Goal: Transaction & Acquisition: Download file/media

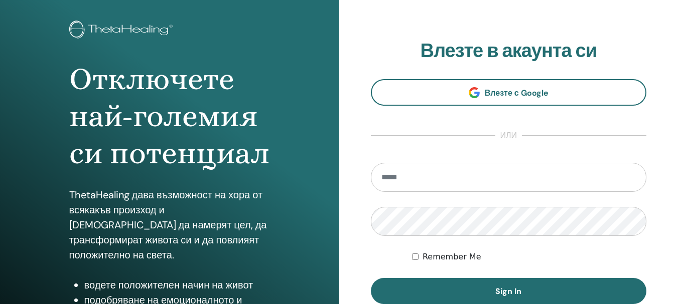
scroll to position [100, 0]
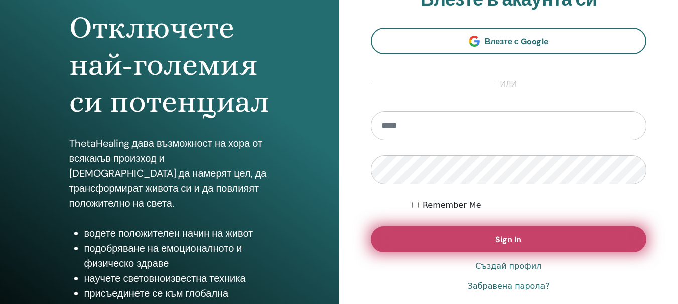
type input "**********"
click at [474, 233] on button "Sign In" at bounding box center [509, 240] width 276 height 26
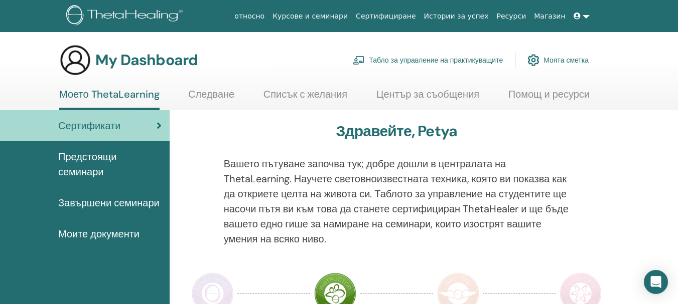
click at [101, 199] on span "Завършени семинари" at bounding box center [108, 203] width 101 height 15
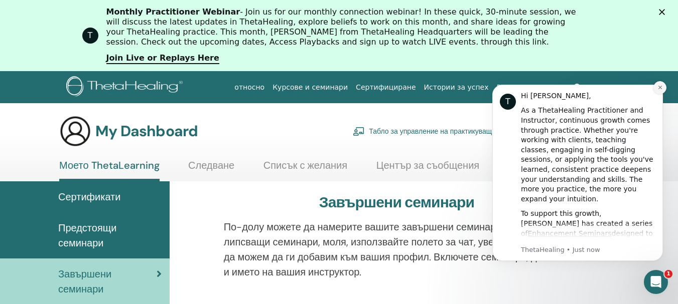
click at [659, 85] on icon "Dismiss notification" at bounding box center [660, 88] width 6 height 6
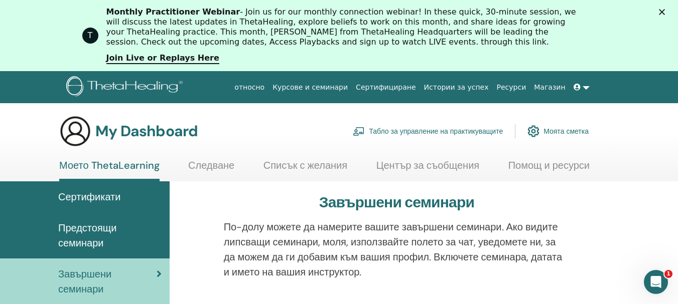
click at [665, 15] on icon "Close" at bounding box center [662, 12] width 6 height 6
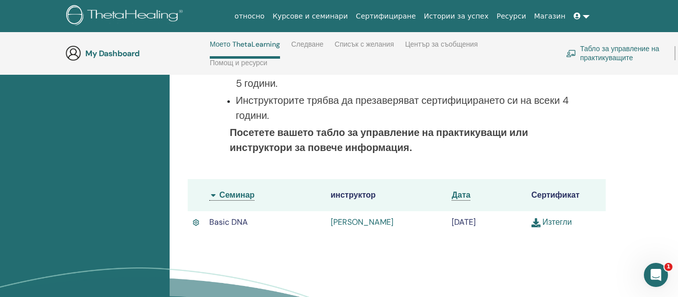
scroll to position [243, 0]
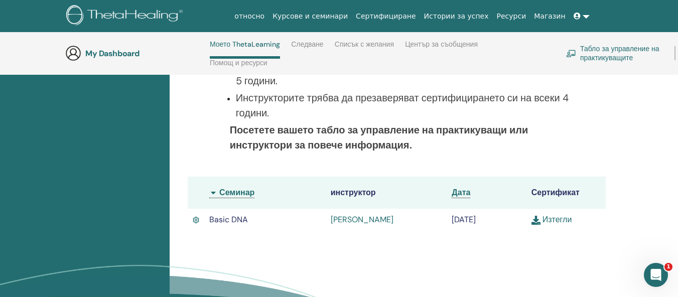
click at [555, 220] on link "Изтегли" at bounding box center [551, 219] width 41 height 11
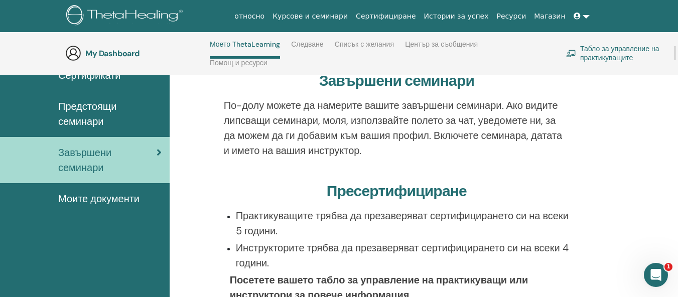
scroll to position [93, 0]
click at [121, 198] on span "Моите документи" at bounding box center [98, 199] width 81 height 15
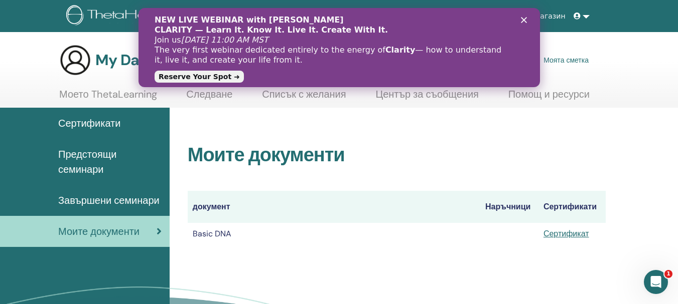
click at [524, 18] on icon "Close" at bounding box center [523, 20] width 6 height 6
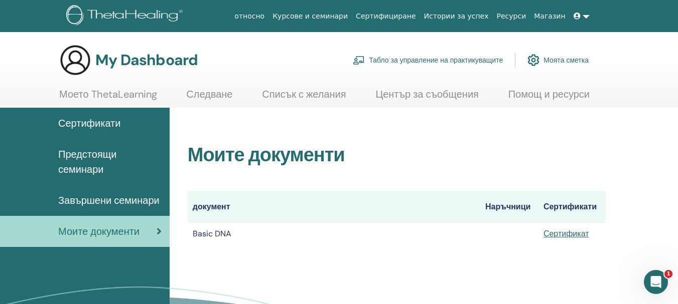
click at [85, 152] on span "Предстоящи семинари" at bounding box center [109, 162] width 103 height 30
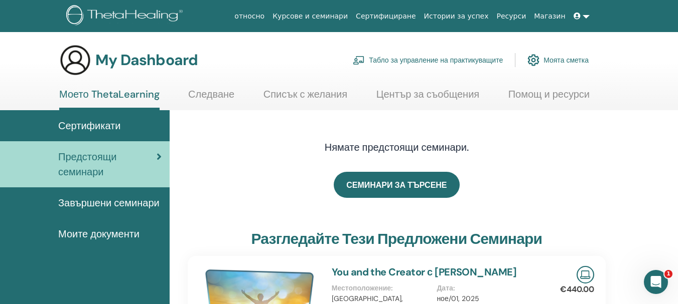
click at [77, 124] on span "Сертификати" at bounding box center [89, 125] width 62 height 15
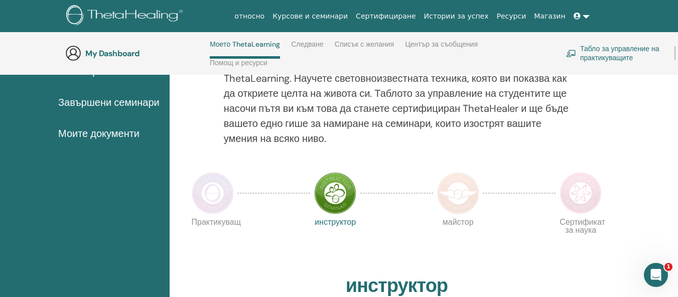
scroll to position [143, 0]
click at [209, 196] on img at bounding box center [213, 194] width 42 height 42
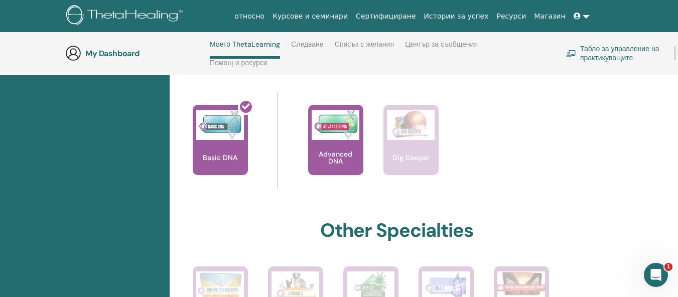
scroll to position [444, 0]
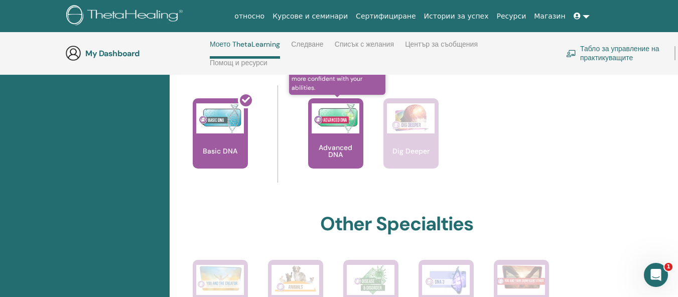
click at [332, 140] on div "Advanced DNA" at bounding box center [335, 133] width 55 height 70
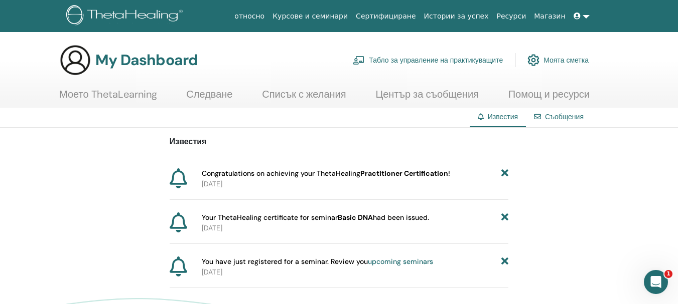
click at [144, 93] on link "Моето ThetaLearning" at bounding box center [108, 98] width 98 height 20
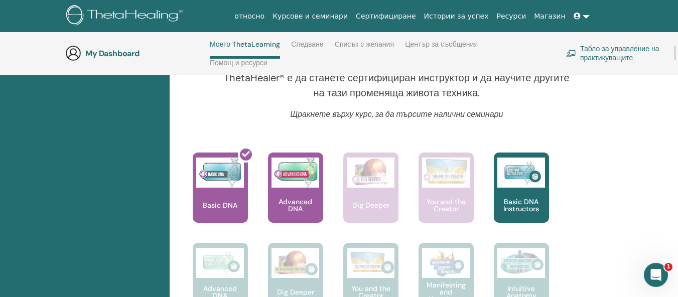
scroll to position [394, 0]
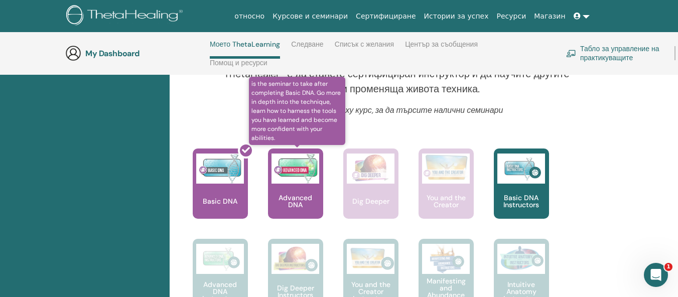
click at [293, 183] on img at bounding box center [295, 168] width 48 height 30
